Goal: Transaction & Acquisition: Purchase product/service

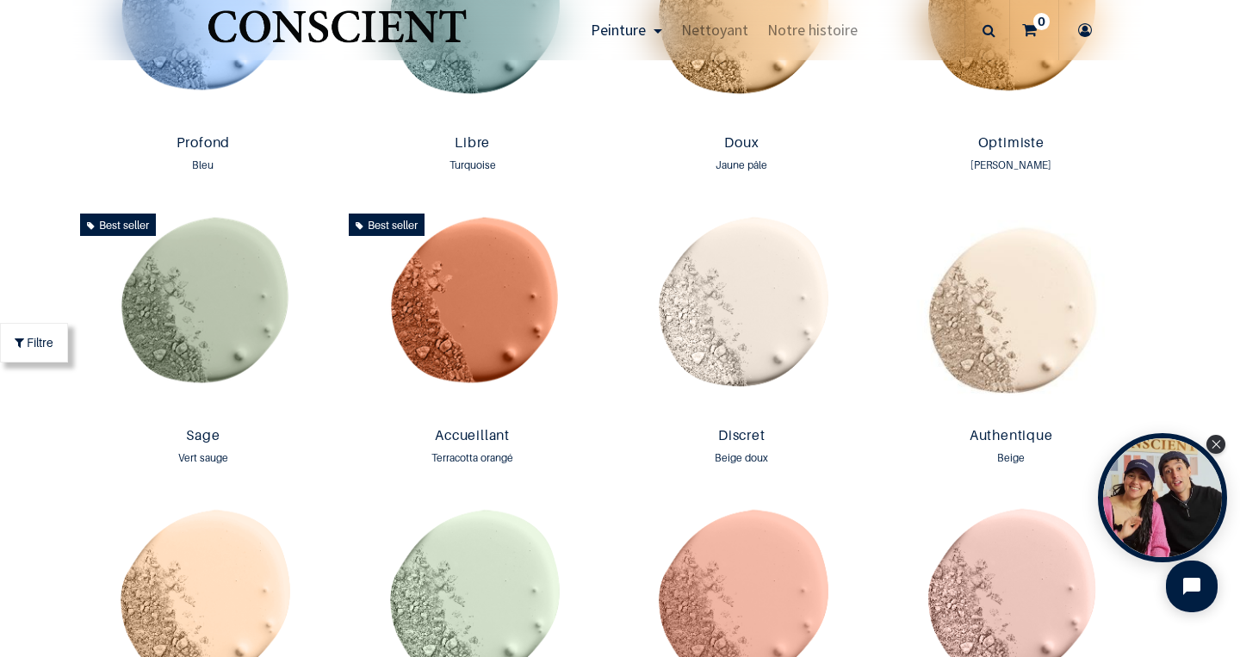
scroll to position [1412, 0]
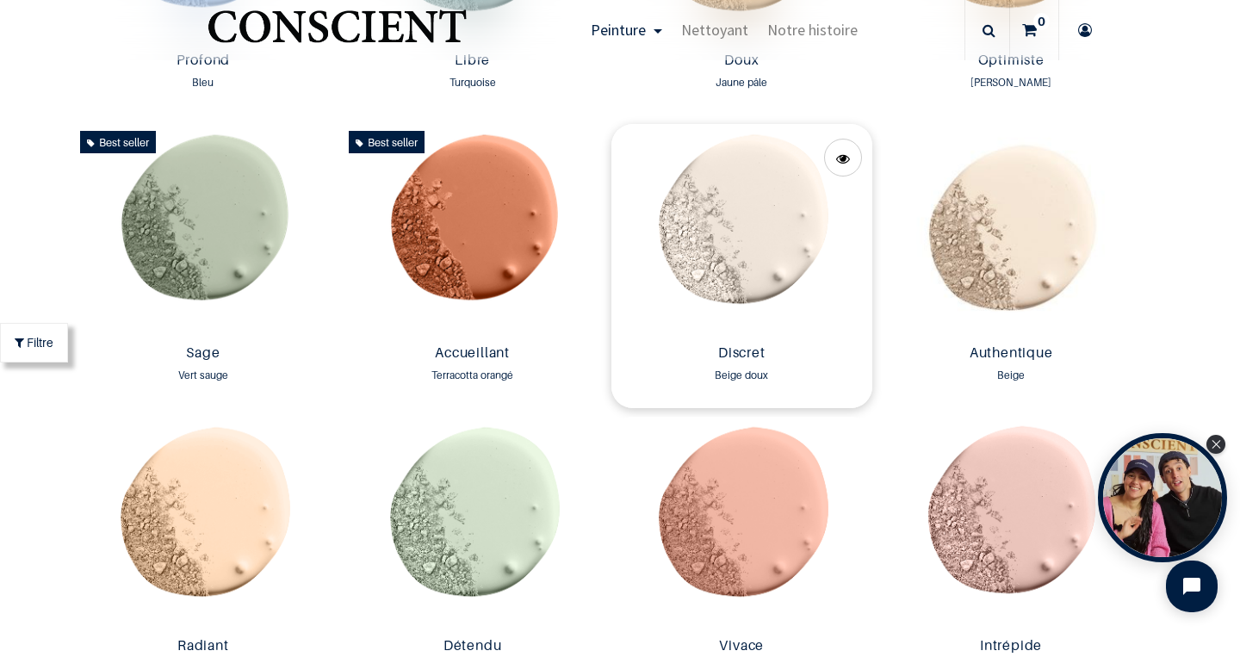
click at [770, 240] on img at bounding box center [741, 231] width 261 height 214
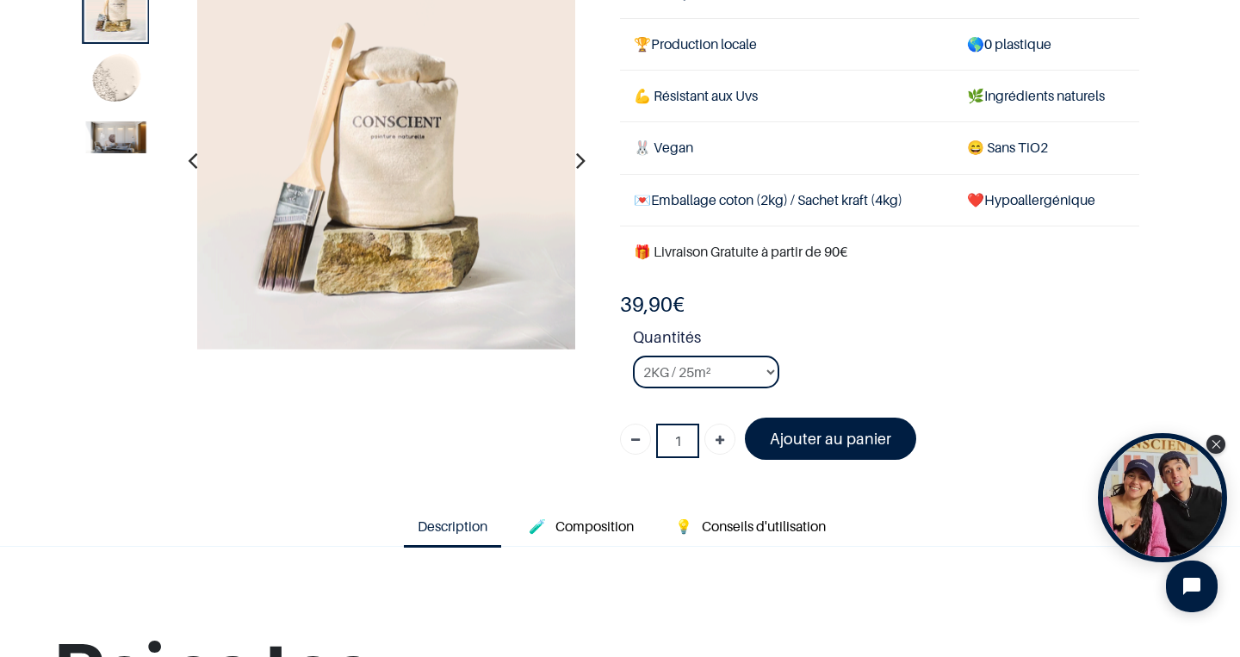
scroll to position [124, 0]
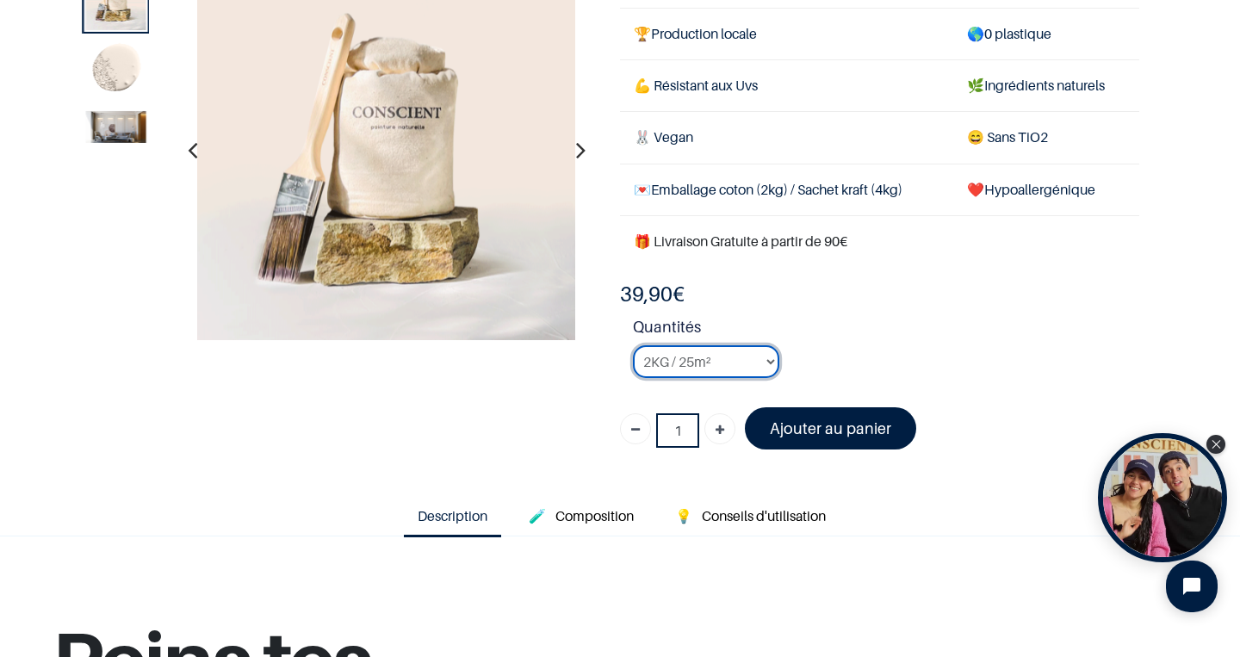
select select "24"
click option "8KG / 100m²" at bounding box center [0, 0] width 0 height 0
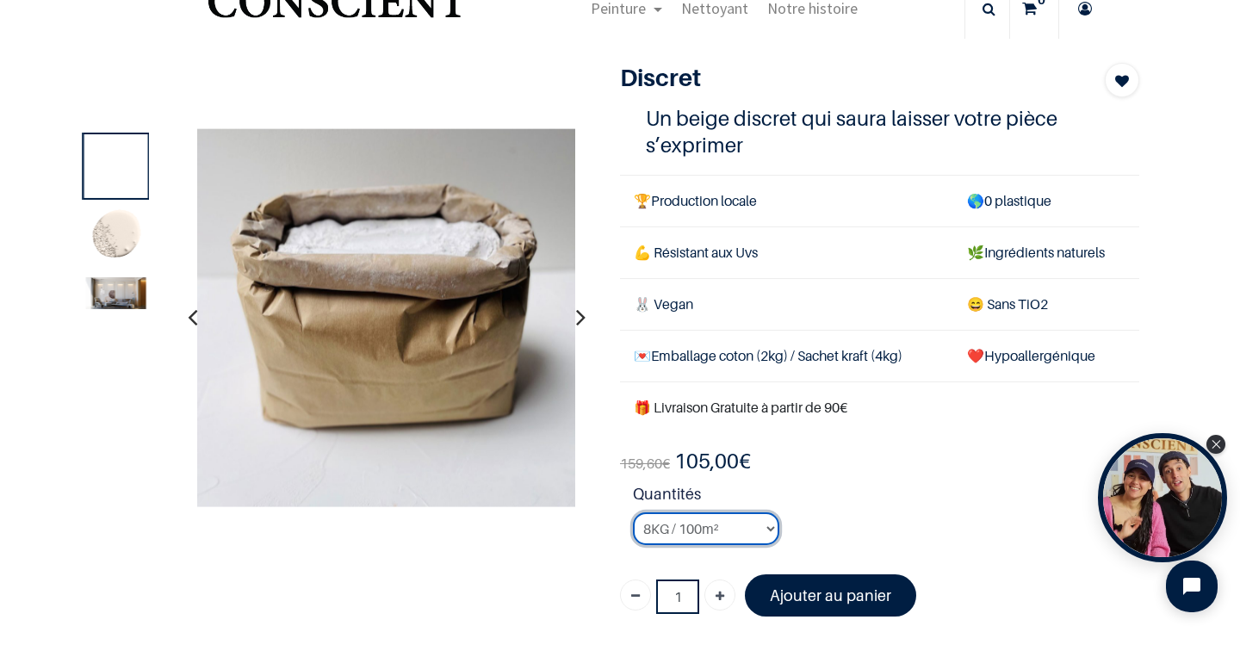
scroll to position [47, 0]
